Goal: Information Seeking & Learning: Learn about a topic

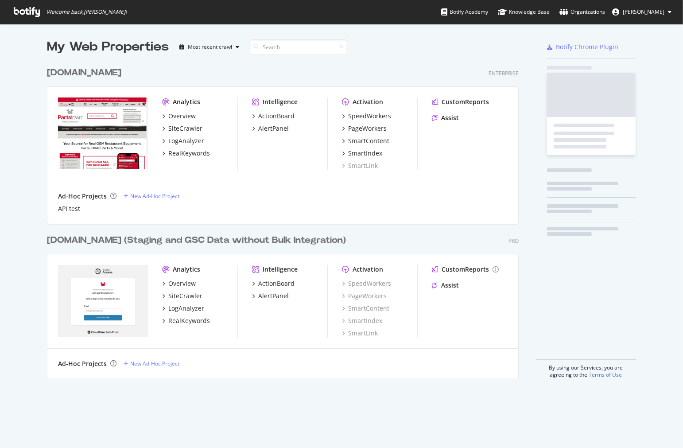
scroll to position [440, 668]
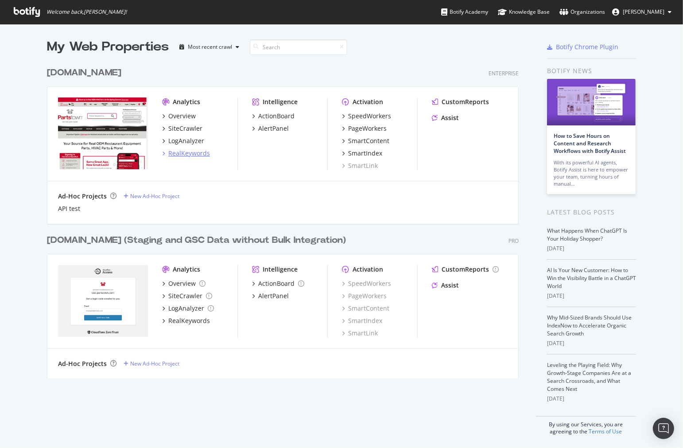
click at [182, 151] on div "RealKeywords" at bounding box center [189, 153] width 42 height 9
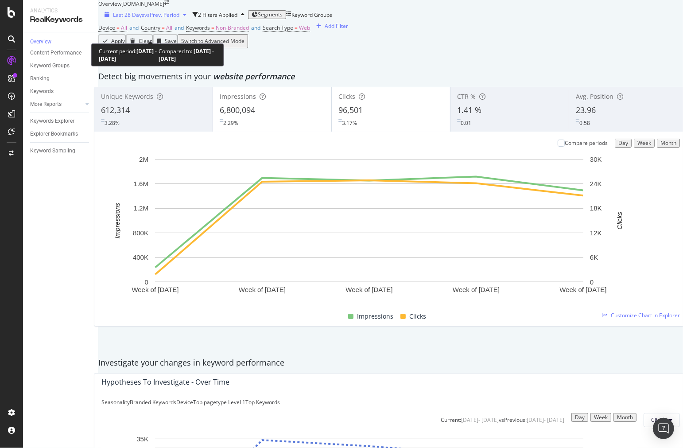
click at [131, 19] on span "Last 28 Days" at bounding box center [128, 15] width 31 height 8
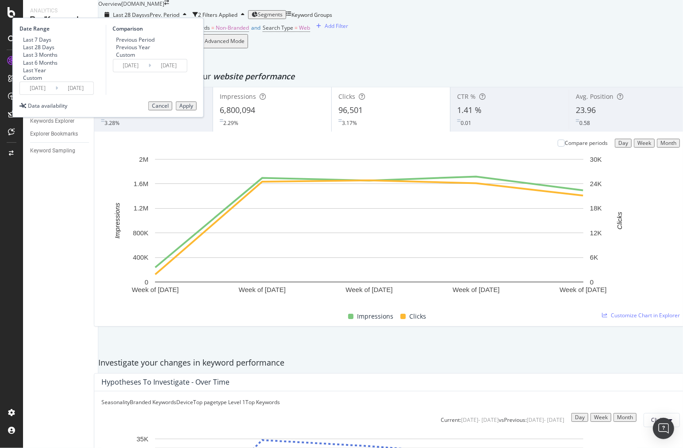
click at [55, 94] on input "[DATE]" at bounding box center [37, 88] width 35 height 12
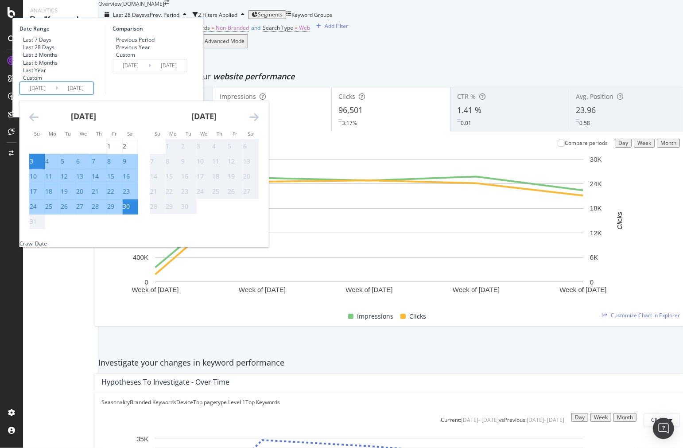
scroll to position [49, 0]
click at [37, 211] on div "24" at bounding box center [33, 206] width 7 height 9
type input "[DATE]"
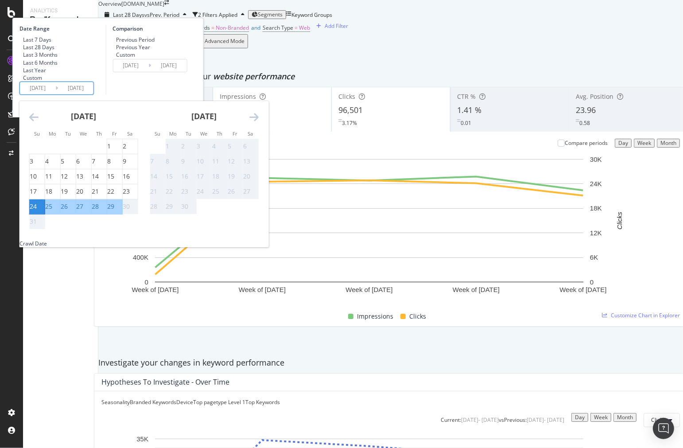
click at [130, 211] on div "30" at bounding box center [126, 206] width 7 height 9
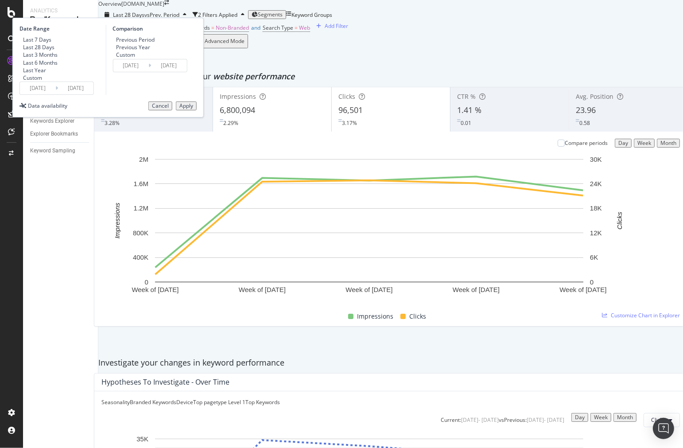
click at [55, 94] on input "[DATE]" at bounding box center [37, 88] width 35 height 12
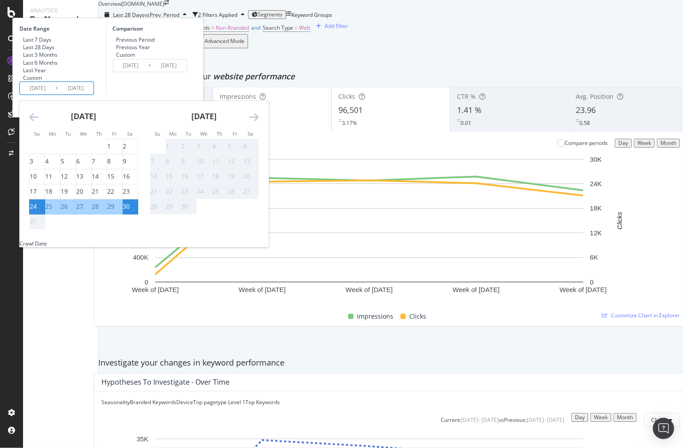
click at [189, 92] on div "Comparison Previous Period Previous Year Custom [DATE] Navigate forward to inte…" at bounding box center [147, 60] width 84 height 70
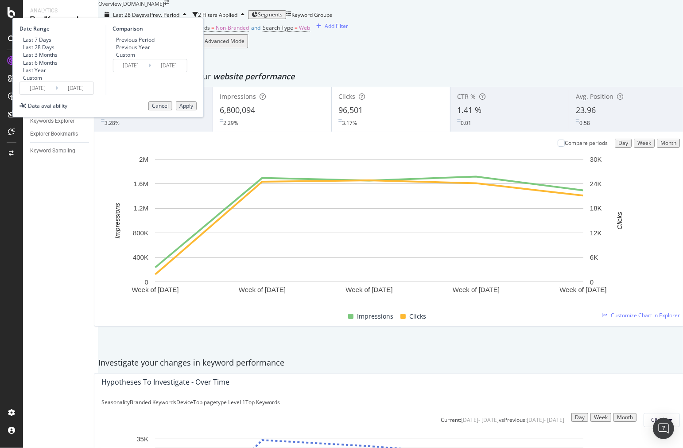
click at [148, 72] on input "[DATE]" at bounding box center [130, 65] width 35 height 12
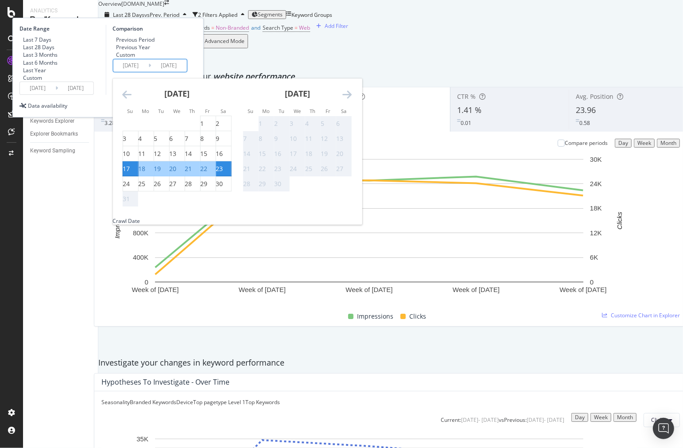
click at [195, 110] on div "Data availability Cancel Apply" at bounding box center [107, 105] width 177 height 9
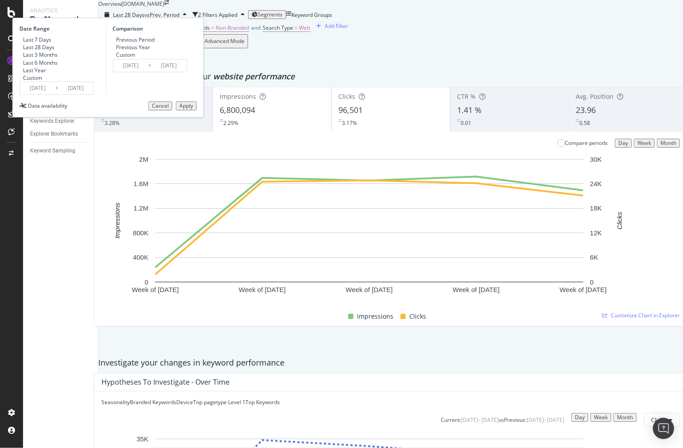
click at [193, 109] on div "Apply" at bounding box center [186, 106] width 14 height 6
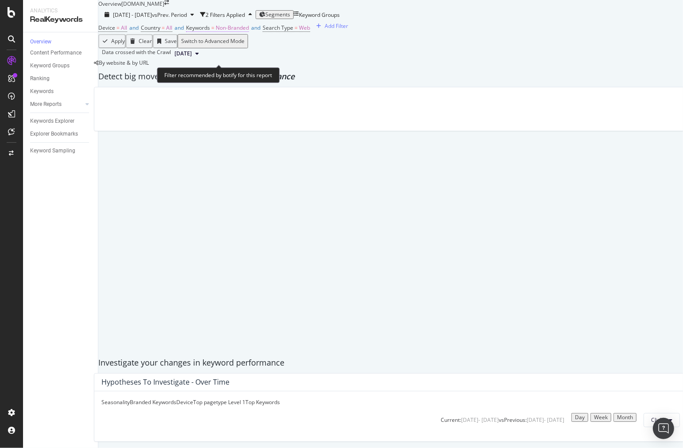
click at [240, 31] on span "Non-Branded" at bounding box center [232, 28] width 33 height 8
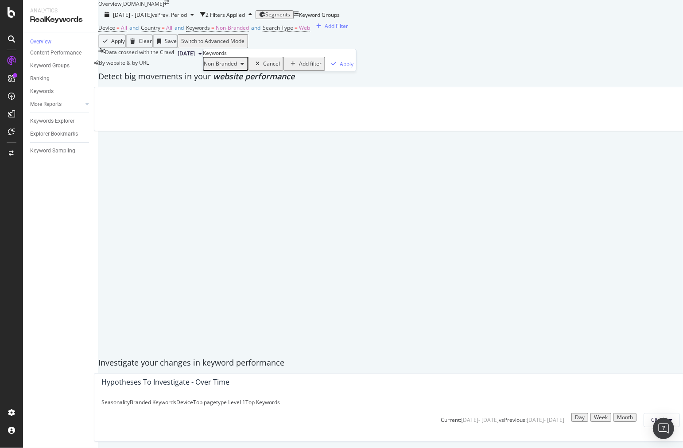
click at [247, 70] on div "Non-Branded" at bounding box center [226, 64] width 44 height 12
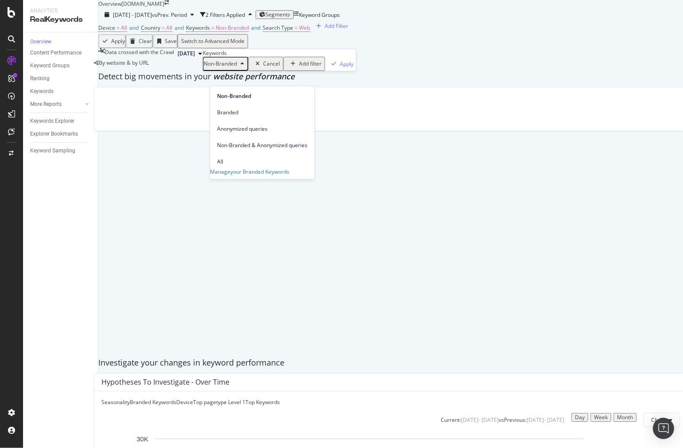
click at [266, 71] on div "Non-Branded Non-Branded Branded Anonymized queries Non-Branded & Anonymized que…" at bounding box center [279, 64] width 153 height 14
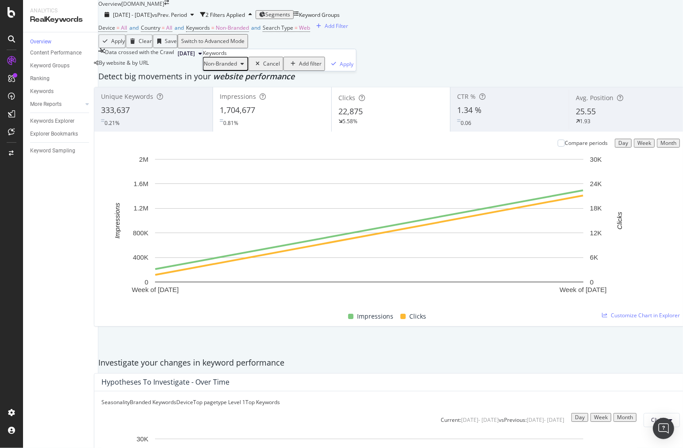
click at [383, 34] on div "Device = All and Country = All and Keywords = Non-Branded and Search Type = Web…" at bounding box center [390, 28] width 584 height 12
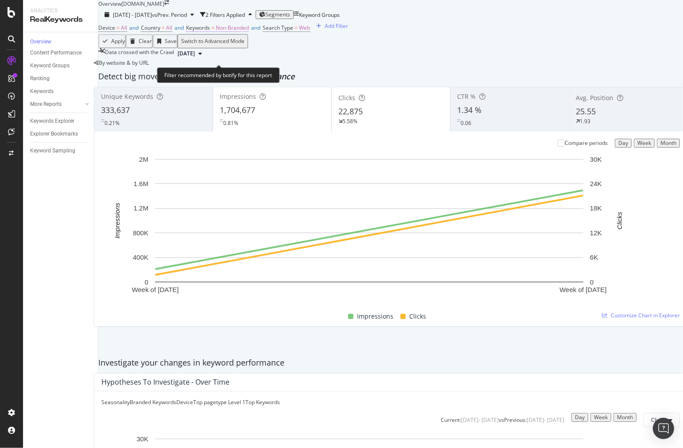
click at [210, 31] on span "Keywords" at bounding box center [198, 28] width 24 height 8
click at [374, 34] on div "Device = All and Country = All and Keywords = Non-Branded and Search Type = Web…" at bounding box center [390, 28] width 584 height 12
click at [290, 18] on span "Segments" at bounding box center [277, 15] width 25 height 8
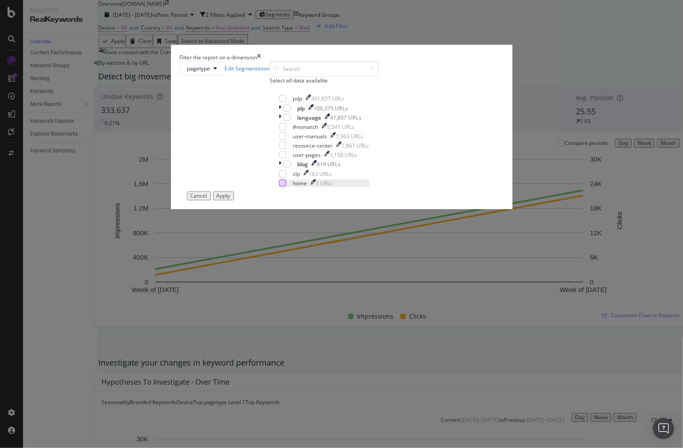
click at [279, 186] on div "modal" at bounding box center [282, 182] width 7 height 7
click at [234, 200] on div "Cancel Apply" at bounding box center [210, 195] width 47 height 9
click at [230, 199] on div "Apply" at bounding box center [224, 196] width 14 height 6
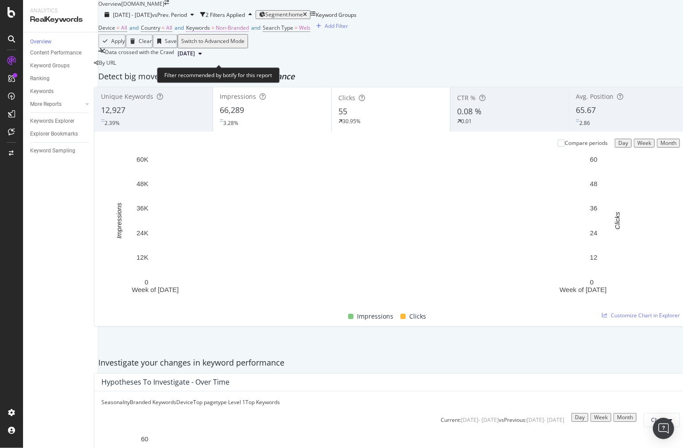
click at [235, 31] on span "Non-Branded" at bounding box center [232, 28] width 33 height 8
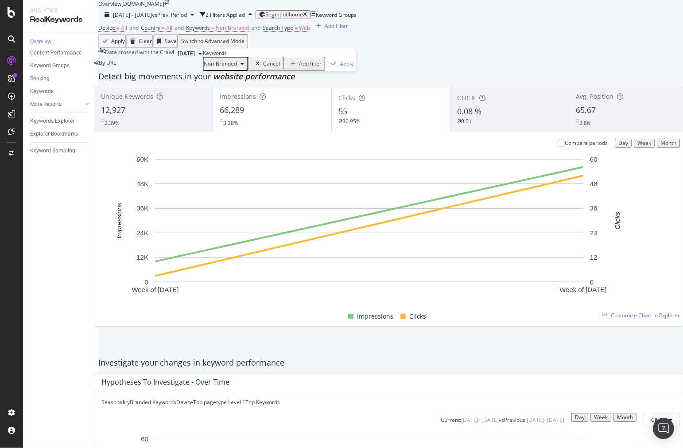
click at [435, 34] on div "Device = All and Country = All and Keywords = Non-Branded and Search Type = Web…" at bounding box center [390, 28] width 584 height 12
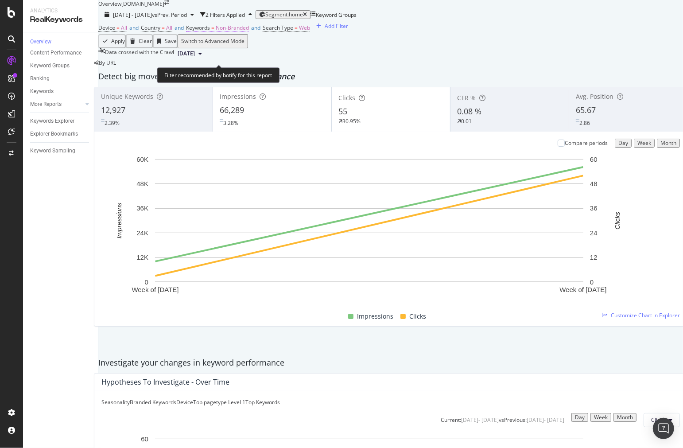
click at [248, 31] on span "Non-Branded" at bounding box center [232, 28] width 33 height 8
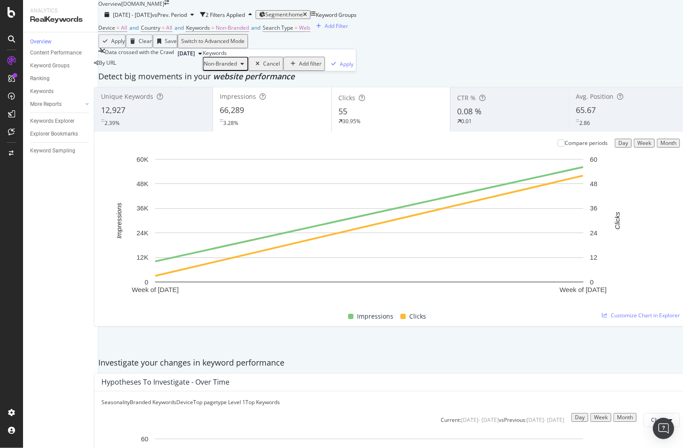
click at [244, 70] on div "Non-Branded" at bounding box center [226, 64] width 44 height 12
click at [235, 158] on span "All" at bounding box center [262, 162] width 90 height 8
click at [313, 68] on div "Apply" at bounding box center [320, 64] width 14 height 8
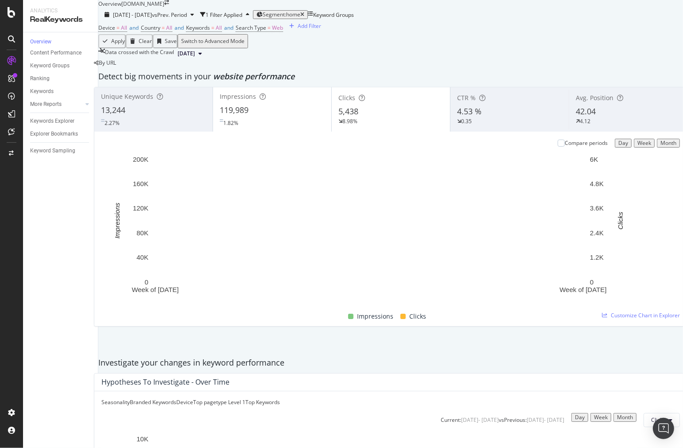
scroll to position [1007, 0]
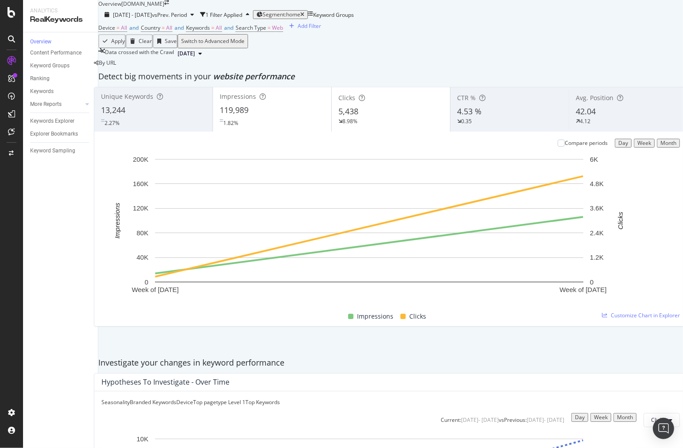
click at [210, 31] on span "Keywords" at bounding box center [198, 28] width 24 height 8
click at [446, 34] on div "Device = All and Country = All and Keywords = All and Search Type = Web Add Fil…" at bounding box center [390, 28] width 584 height 12
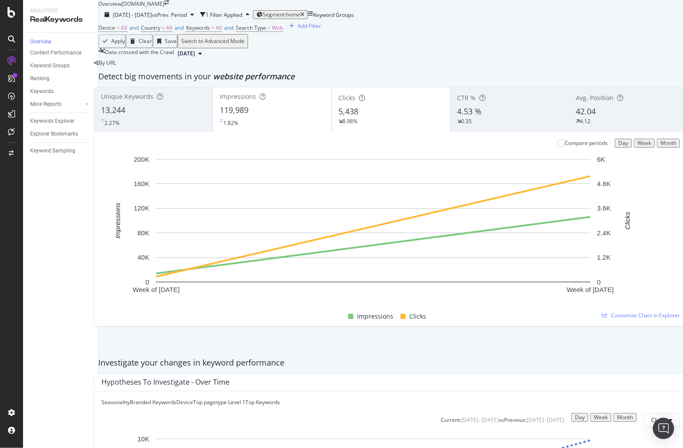
scroll to position [1007, 0]
